Goal: Entertainment & Leisure: Browse casually

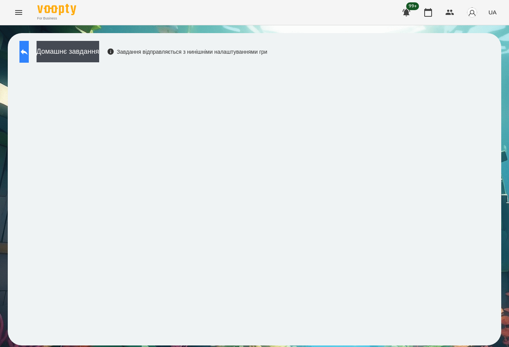
click at [28, 55] on icon at bounding box center [23, 51] width 9 height 9
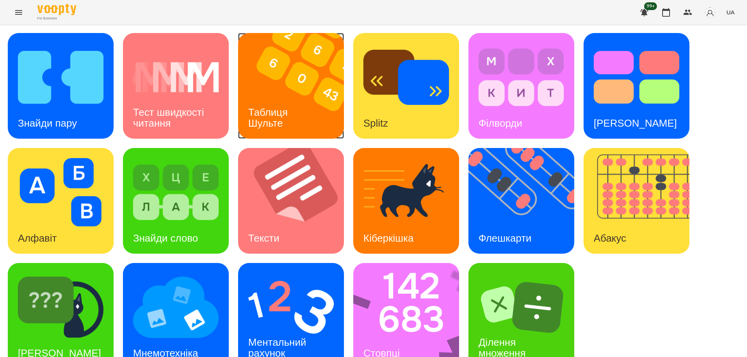
click at [302, 123] on img at bounding box center [296, 86] width 116 height 106
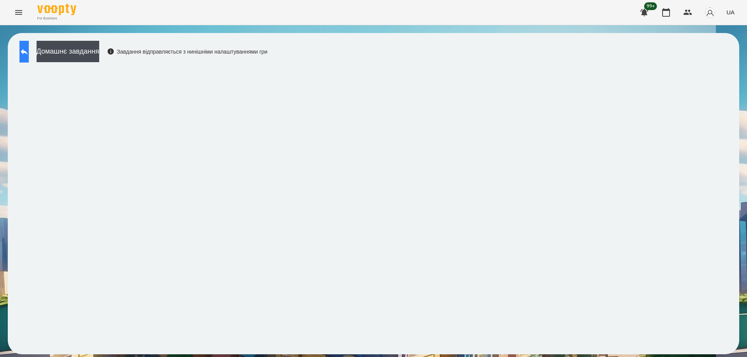
click at [28, 49] on icon at bounding box center [23, 51] width 9 height 9
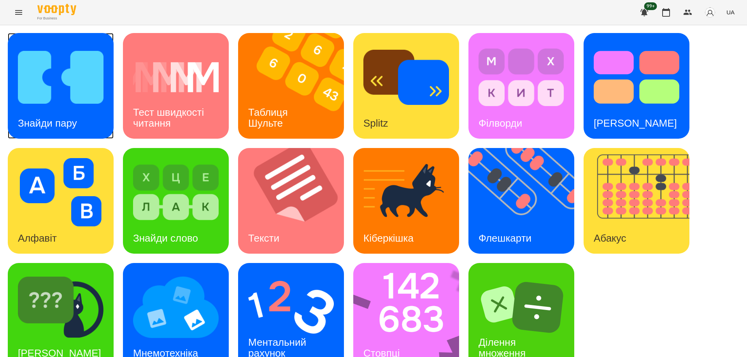
click at [63, 105] on img at bounding box center [61, 77] width 86 height 68
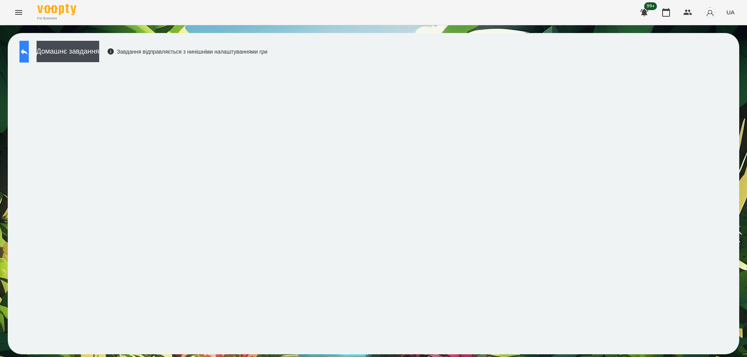
click at [29, 52] on button at bounding box center [23, 52] width 9 height 22
